Goal: Complete application form: Complete application form

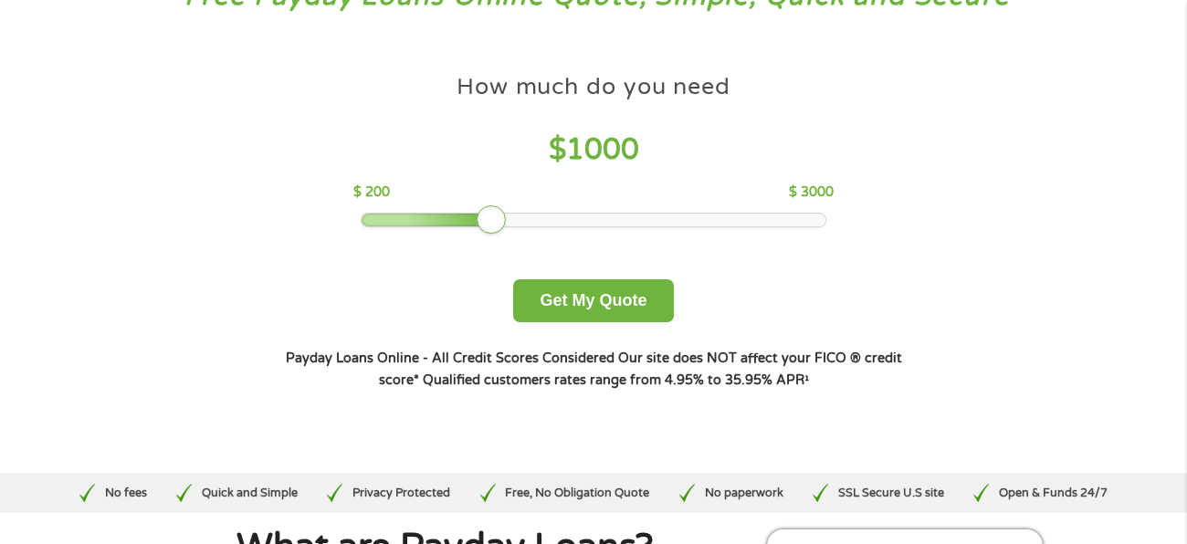
scroll to position [148, 0]
click at [543, 300] on button "Get My Quote" at bounding box center [593, 299] width 160 height 43
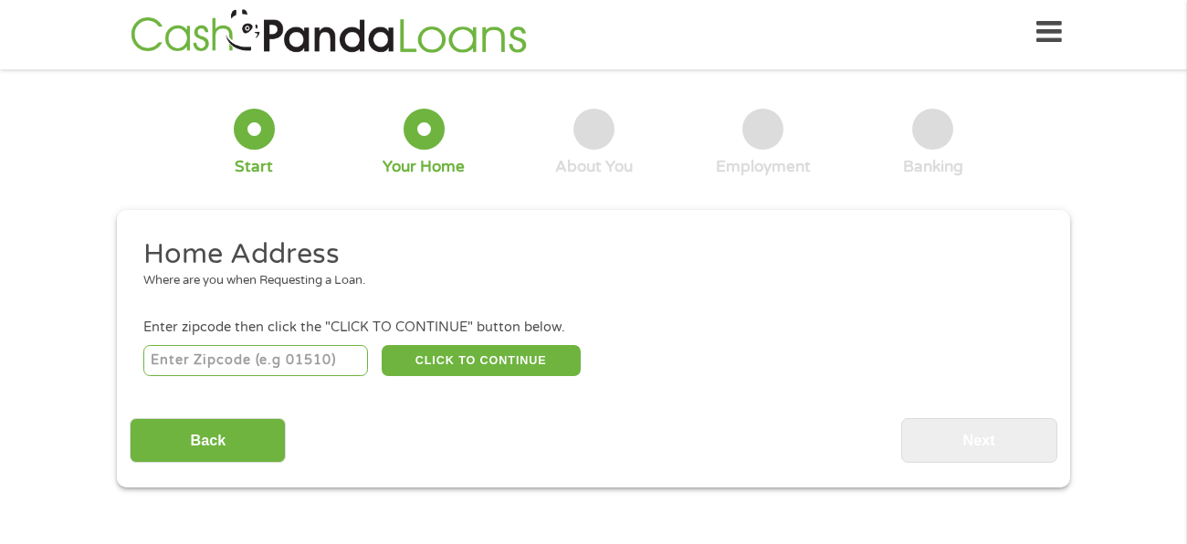
click at [167, 361] on input "number" at bounding box center [255, 360] width 225 height 31
type input "75074"
click at [505, 360] on button "CLICK TO CONTINUE" at bounding box center [481, 360] width 199 height 31
type input "75074"
type input "Plano"
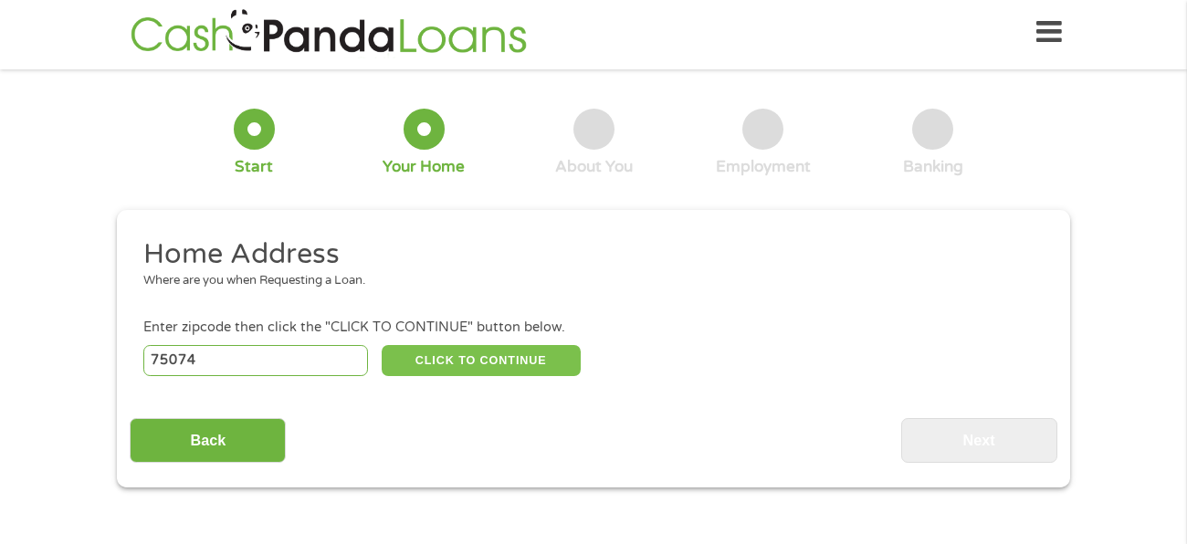
select select "[US_STATE]"
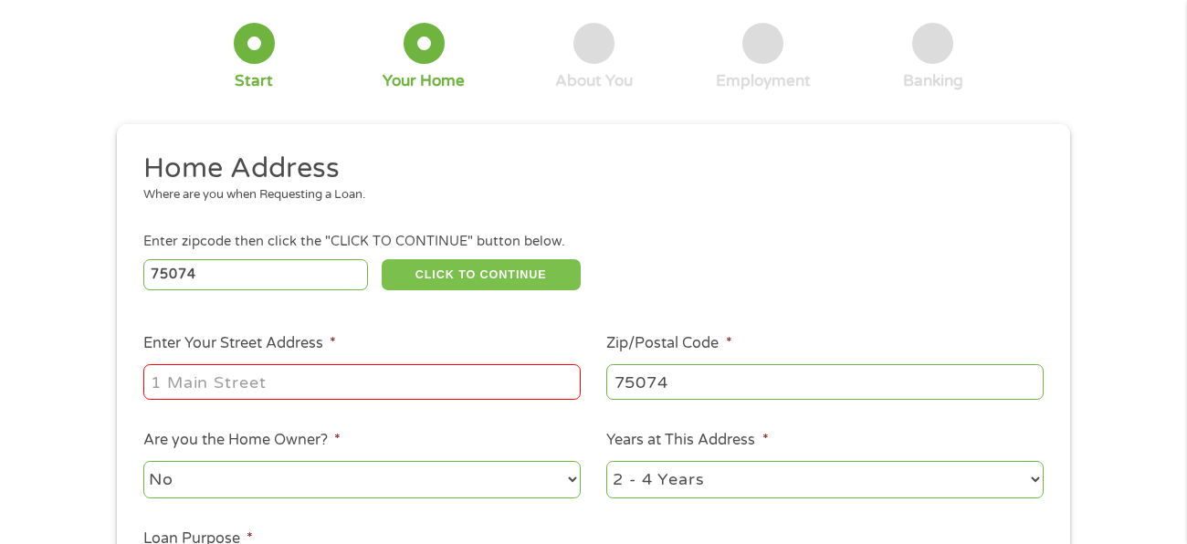
scroll to position [168, 0]
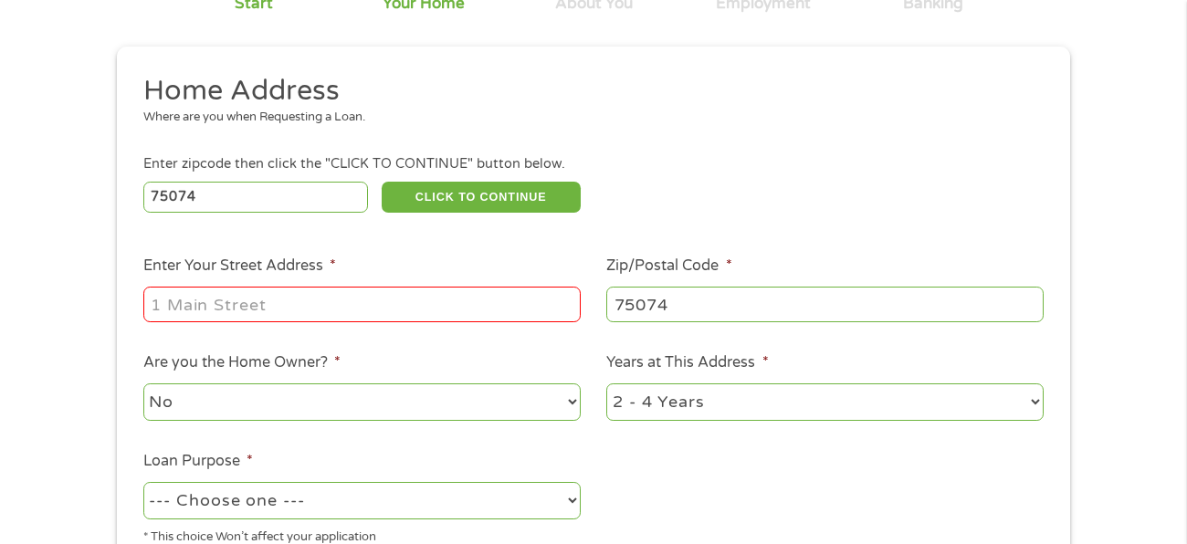
click at [512, 308] on input "Enter Your Street Address *" at bounding box center [361, 304] width 437 height 35
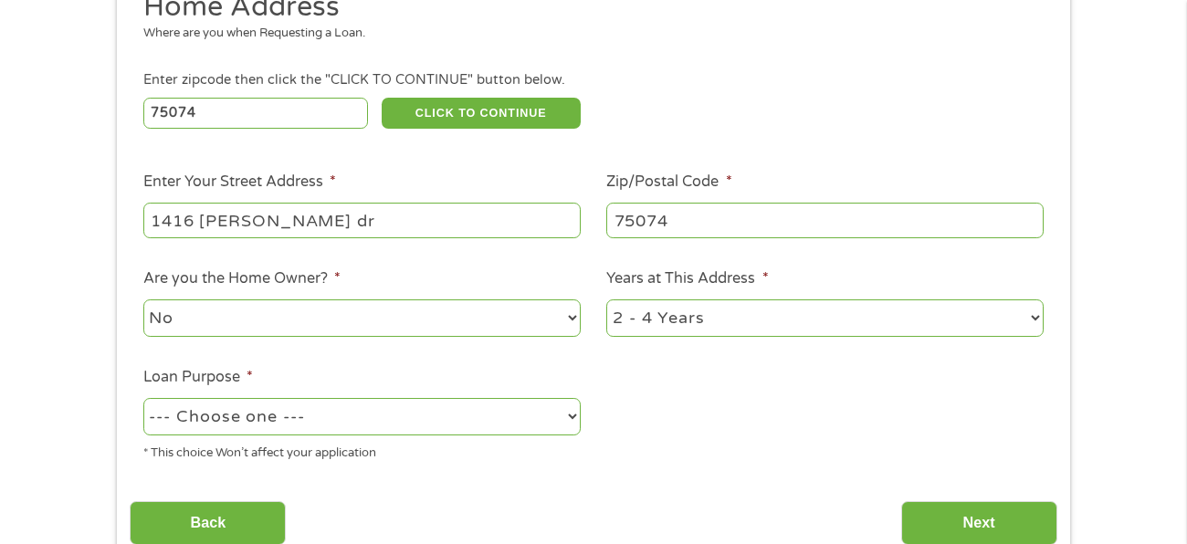
scroll to position [289, 0]
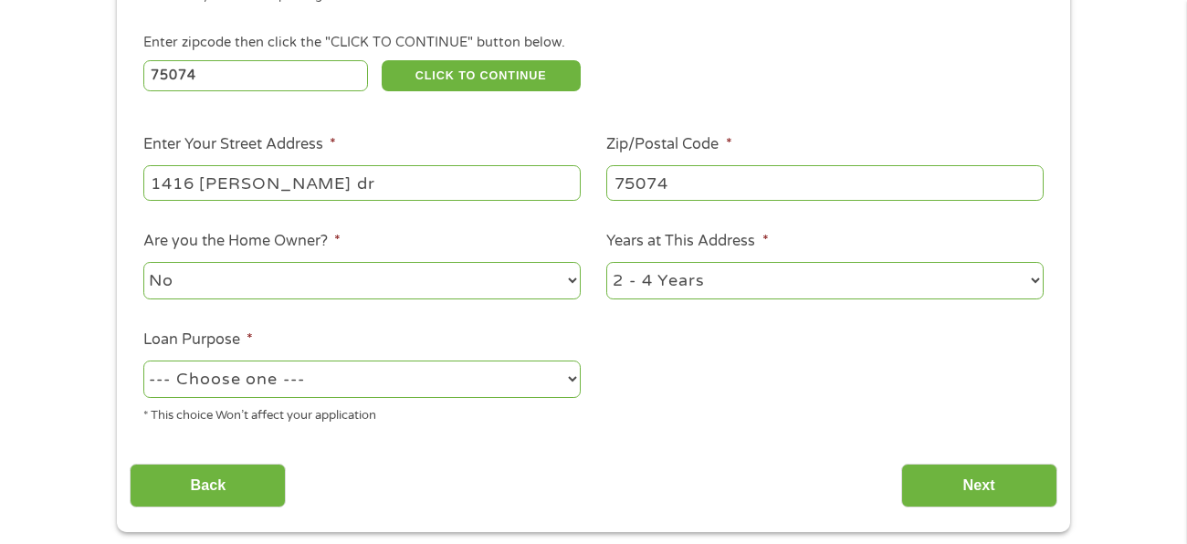
type input "1416 [PERSON_NAME] dr"
click at [987, 272] on select "1 Year or less 1 - 2 Years 2 - 4 Years Over 4 Years" at bounding box center [824, 280] width 437 height 37
select select "60months"
click at [606, 262] on select "1 Year or less 1 - 2 Years 2 - 4 Years Over 4 Years" at bounding box center [824, 280] width 437 height 37
click at [568, 369] on select "--- Choose one --- Pay Bills Debt Consolidation Home Improvement Major Purchase…" at bounding box center [361, 379] width 437 height 37
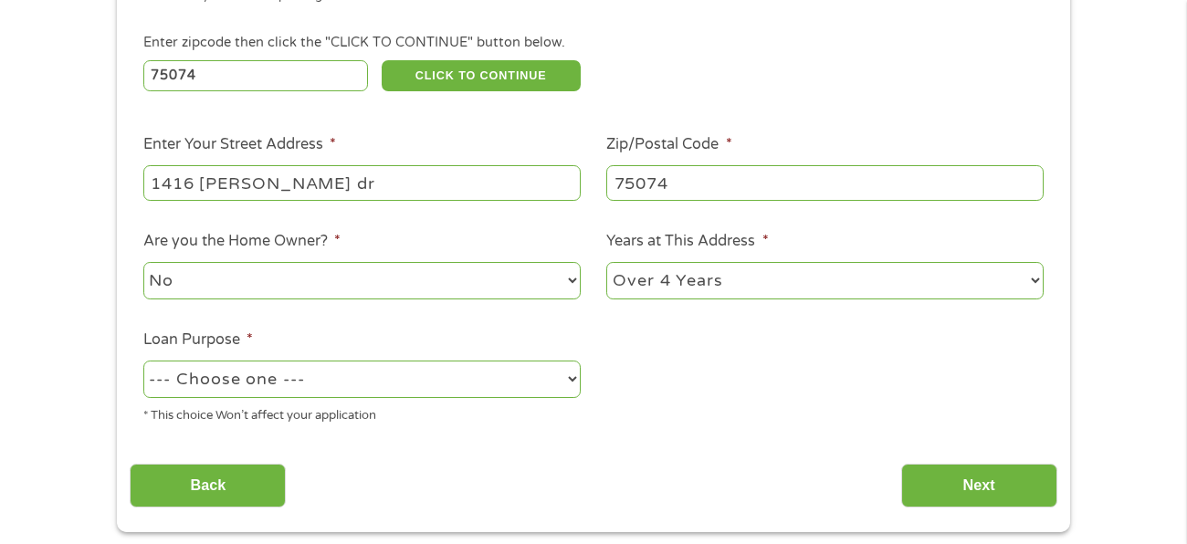
select select "other"
click at [143, 361] on select "--- Choose one --- Pay Bills Debt Consolidation Home Improvement Major Purchase…" at bounding box center [361, 379] width 437 height 37
click at [932, 483] on input "Next" at bounding box center [979, 486] width 156 height 45
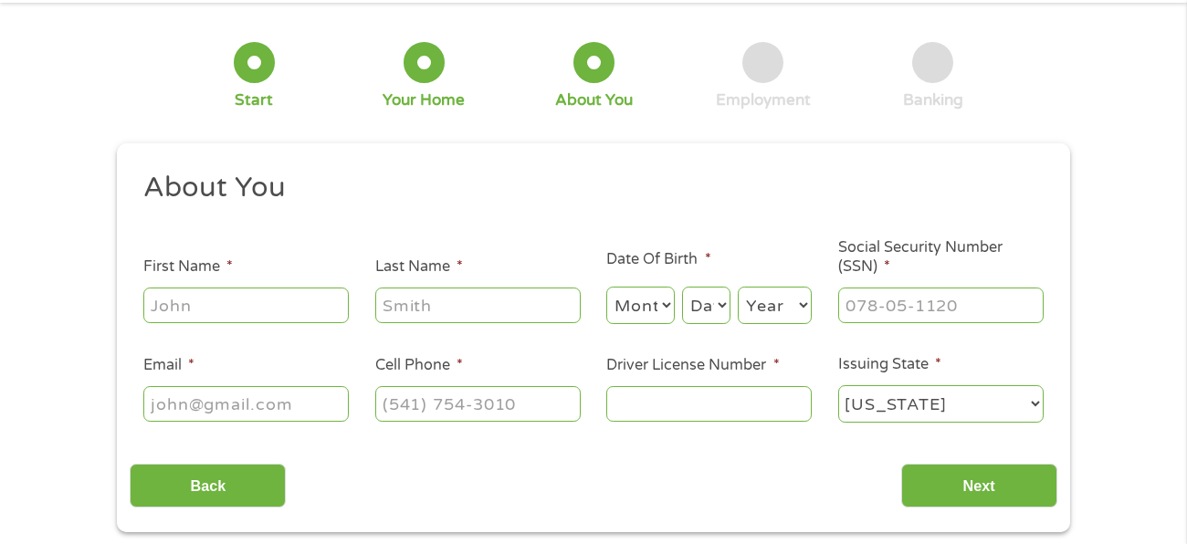
scroll to position [77, 0]
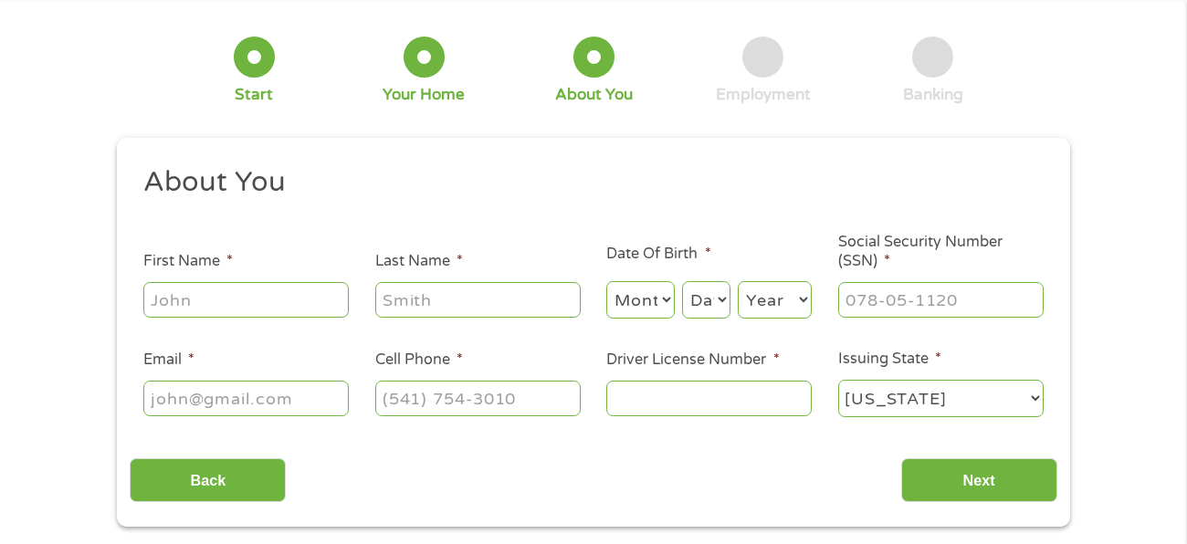
click at [183, 313] on input "First Name *" at bounding box center [245, 299] width 205 height 35
type input "[PERSON_NAME]"
click at [522, 302] on input "Last Name *" at bounding box center [477, 299] width 205 height 35
type input "[PERSON_NAME]"
click at [659, 312] on select "Month 1 2 3 4 5 6 7 8 9 10 11 12" at bounding box center [640, 299] width 68 height 37
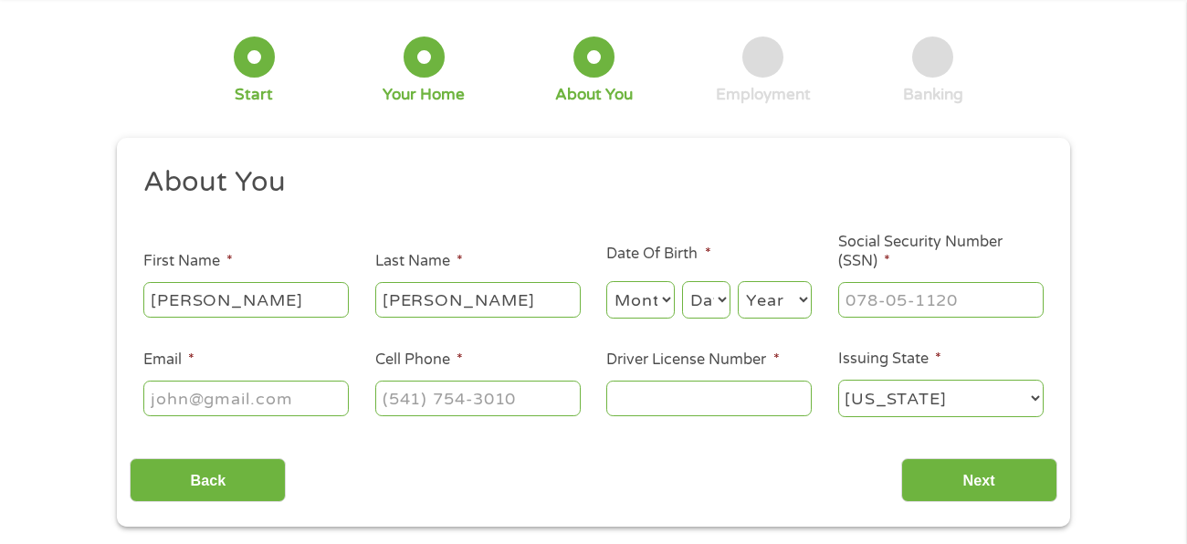
select select "9"
click at [606, 281] on select "Month 1 2 3 4 5 6 7 8 9 10 11 12" at bounding box center [640, 299] width 68 height 37
click at [718, 309] on select "Day 1 2 3 4 5 6 7 8 9 10 11 12 13 14 15 16 17 18 19 20 21 22 23 24 25 26 27 28 …" at bounding box center [706, 299] width 48 height 37
select select "23"
click at [683, 281] on select "Day 1 2 3 4 5 6 7 8 9 10 11 12 13 14 15 16 17 18 19 20 21 22 23 24 25 26 27 28 …" at bounding box center [706, 299] width 48 height 37
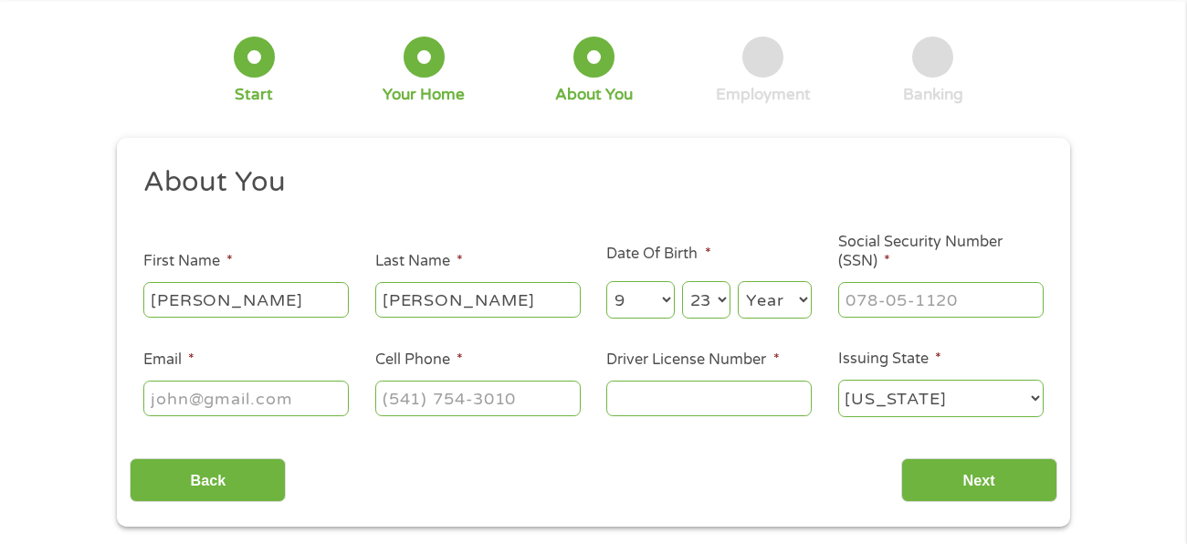
click at [811, 309] on select "Year [DATE] 2006 2005 2004 2003 2002 2001 2000 1999 1998 1997 1996 1995 1994 19…" at bounding box center [775, 299] width 74 height 37
select select "1998"
click at [738, 281] on select "Year [DATE] 2006 2005 2004 2003 2002 2001 2000 1999 1998 1997 1996 1995 1994 19…" at bounding box center [775, 299] width 74 height 37
click at [916, 305] on input "Social Security Number (SSN) *" at bounding box center [940, 299] width 205 height 35
type input "628-64-9702"
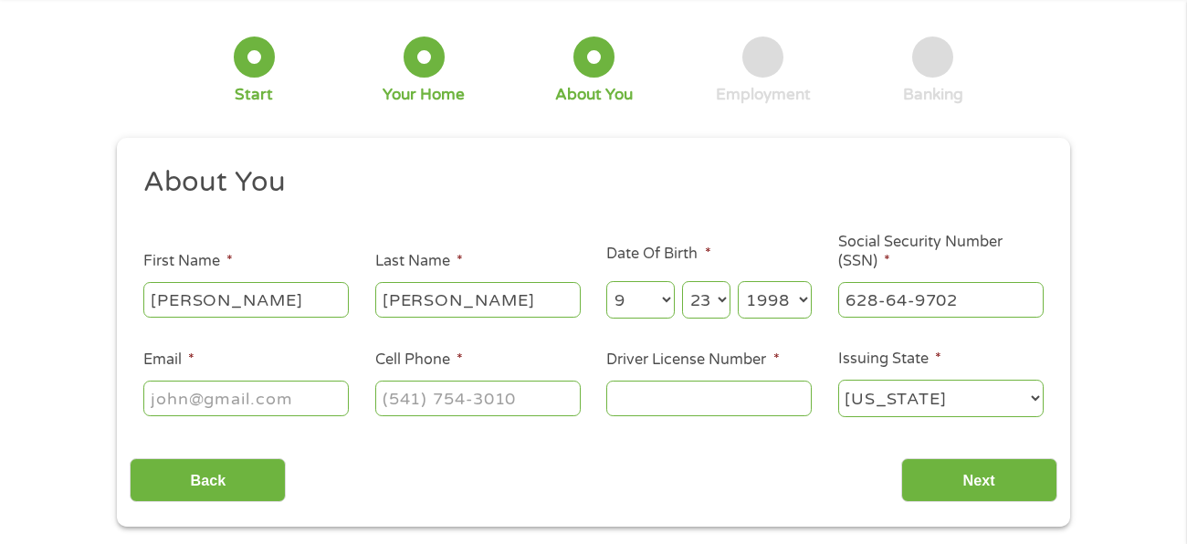
click at [274, 400] on input "Email *" at bounding box center [245, 398] width 205 height 35
type input "[EMAIL_ADDRESS][DOMAIN_NAME]"
click at [493, 403] on input "Cell Phone *" at bounding box center [477, 398] width 205 height 35
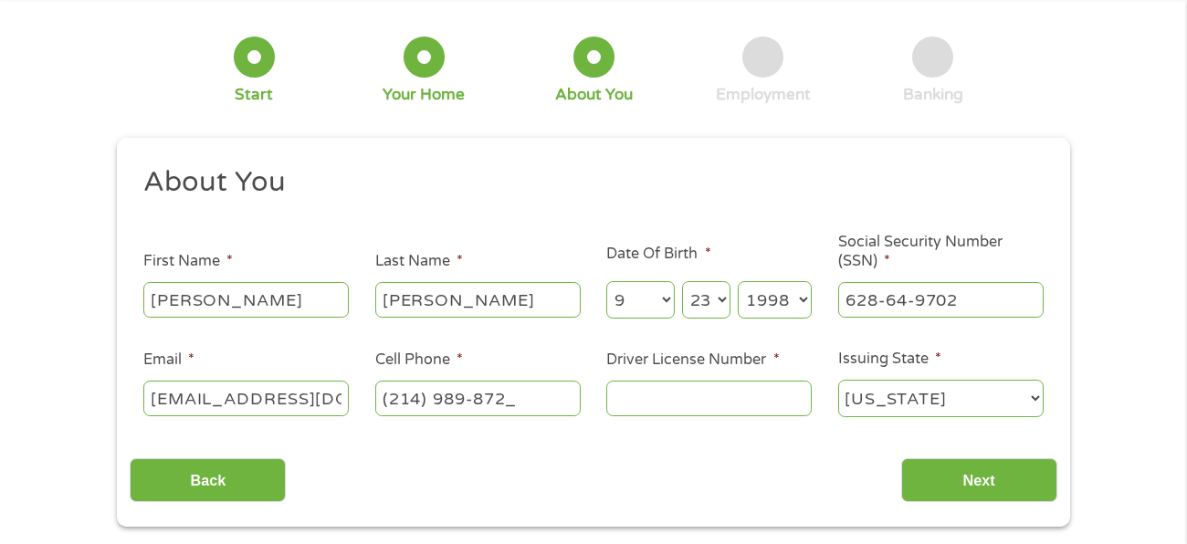
type input "[PHONE_NUMBER]"
click at [762, 405] on input "Driver License Number *" at bounding box center [708, 398] width 205 height 35
